Goal: Task Accomplishment & Management: Complete application form

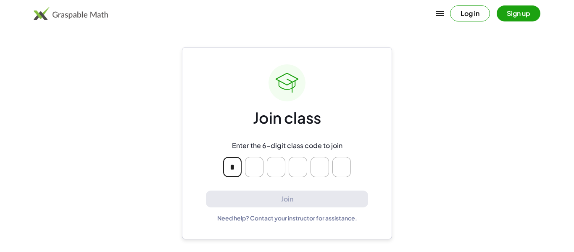
type input "*"
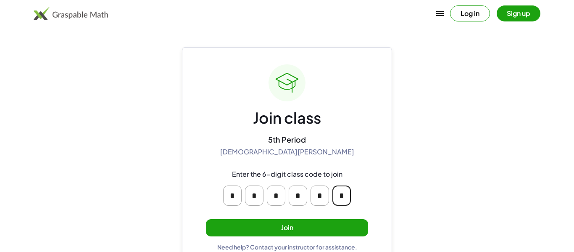
type input "*"
click at [341, 224] on button "Join" at bounding box center [287, 227] width 162 height 17
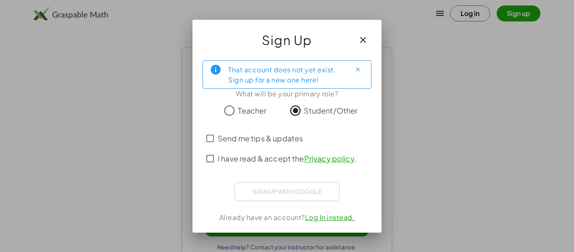
click at [220, 163] on span "I have read & accept the Privacy policy ." at bounding box center [287, 158] width 139 height 11
click at [267, 199] on iframe at bounding box center [287, 190] width 93 height 19
